Goal: Check status

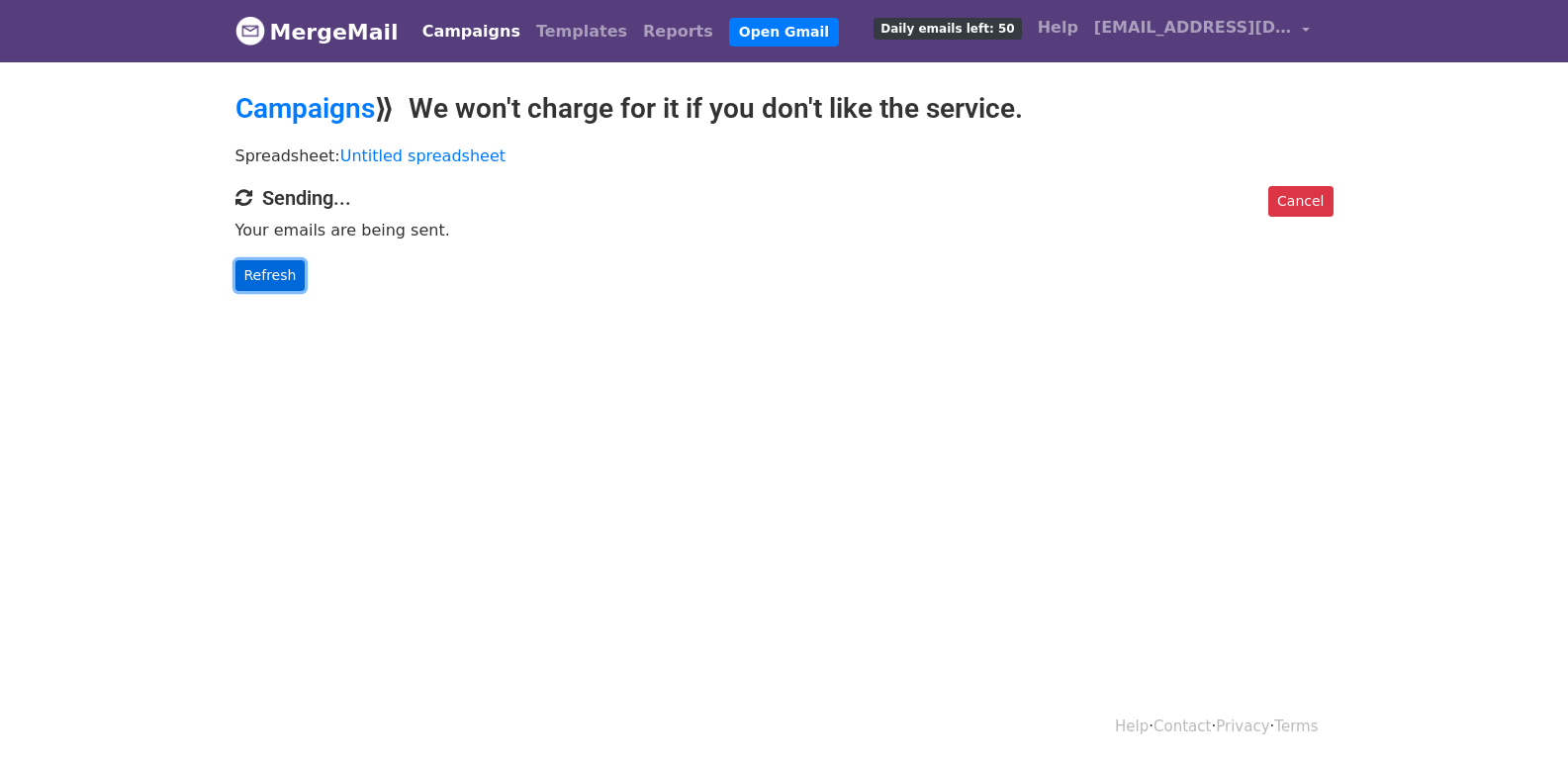
click at [248, 272] on link "Refresh" at bounding box center [270, 275] width 70 height 31
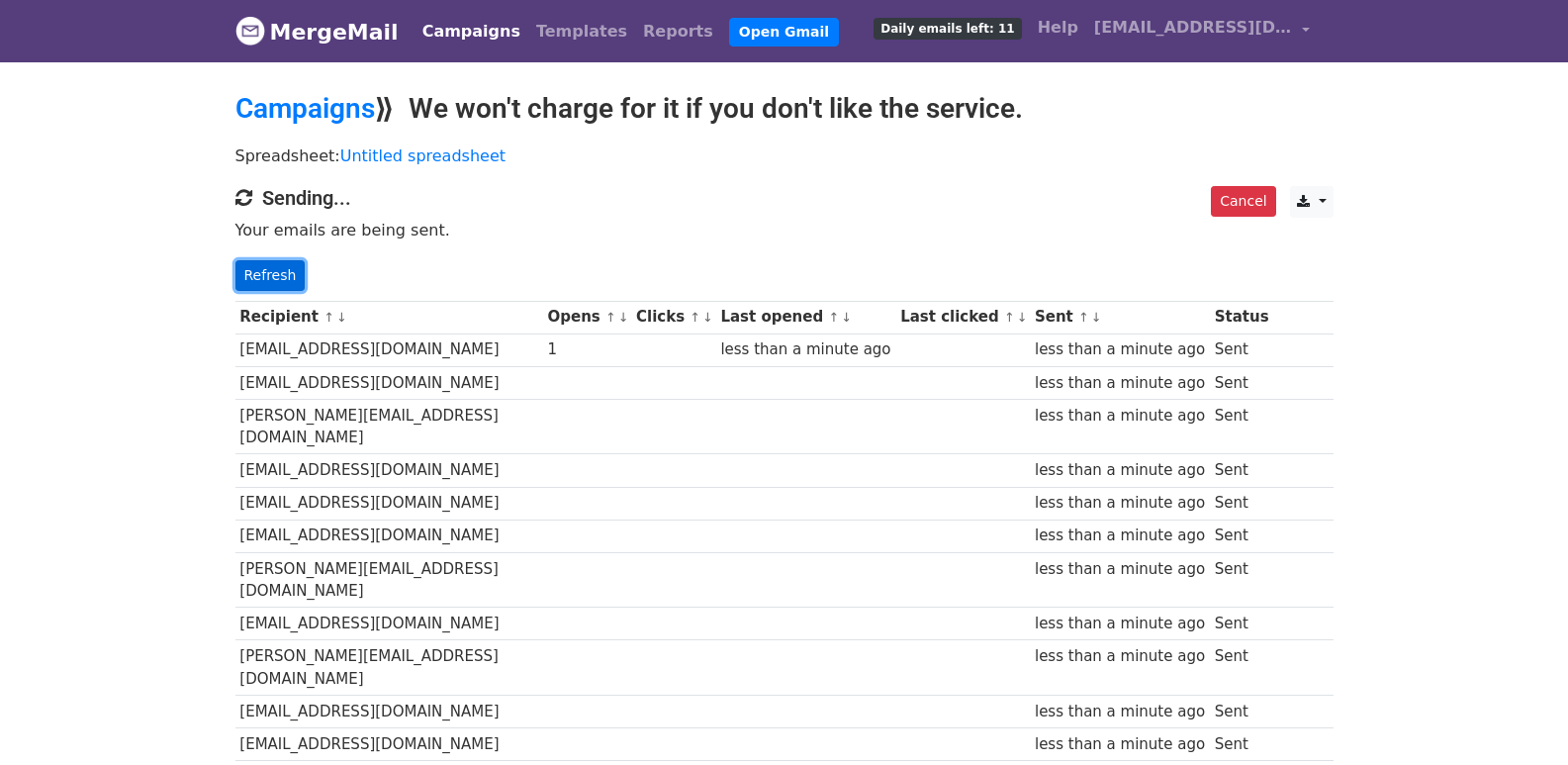
click at [282, 271] on link "Refresh" at bounding box center [270, 275] width 70 height 31
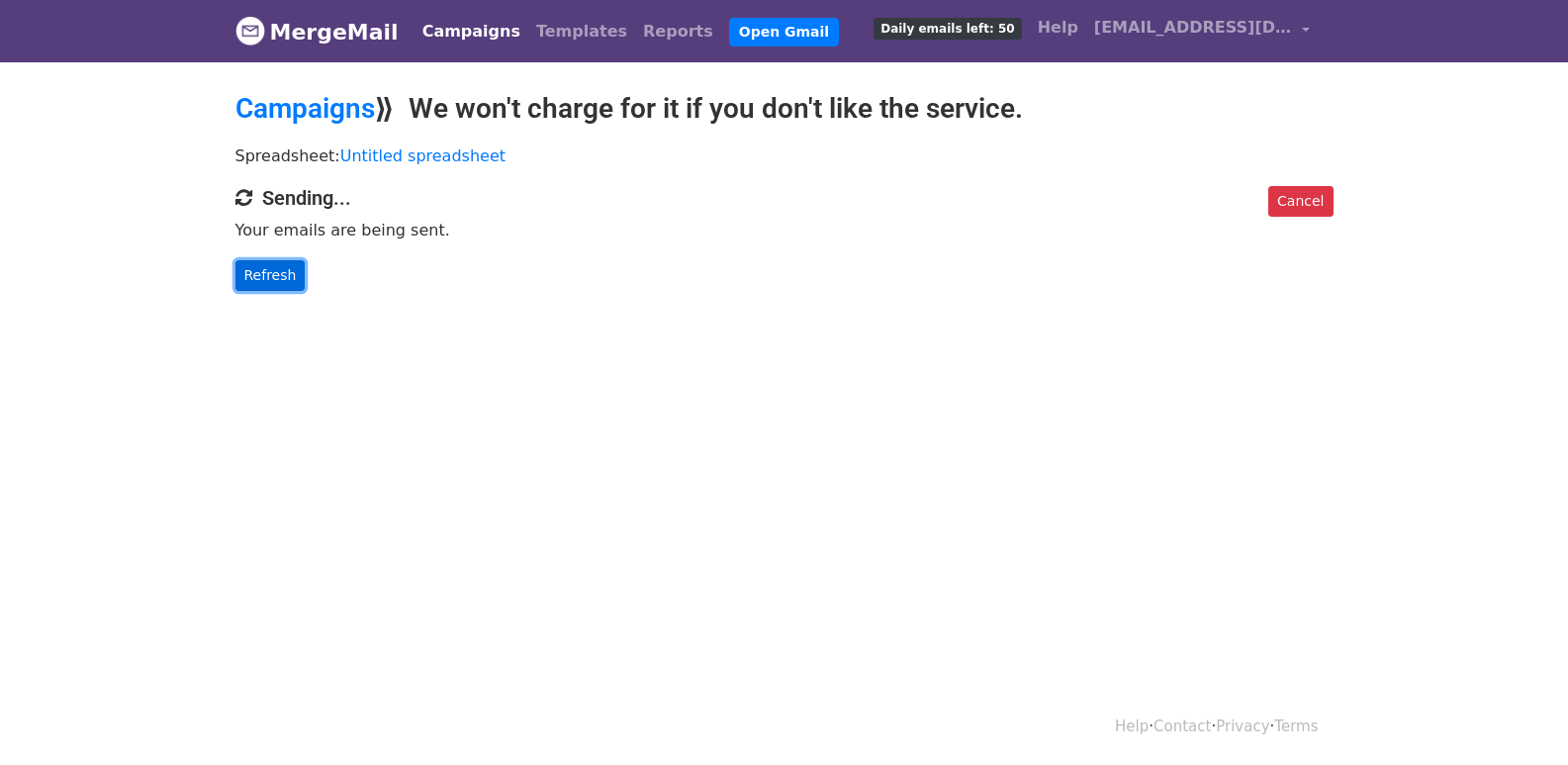
click at [269, 272] on link "Refresh" at bounding box center [270, 275] width 70 height 31
